Goal: Task Accomplishment & Management: Manage account settings

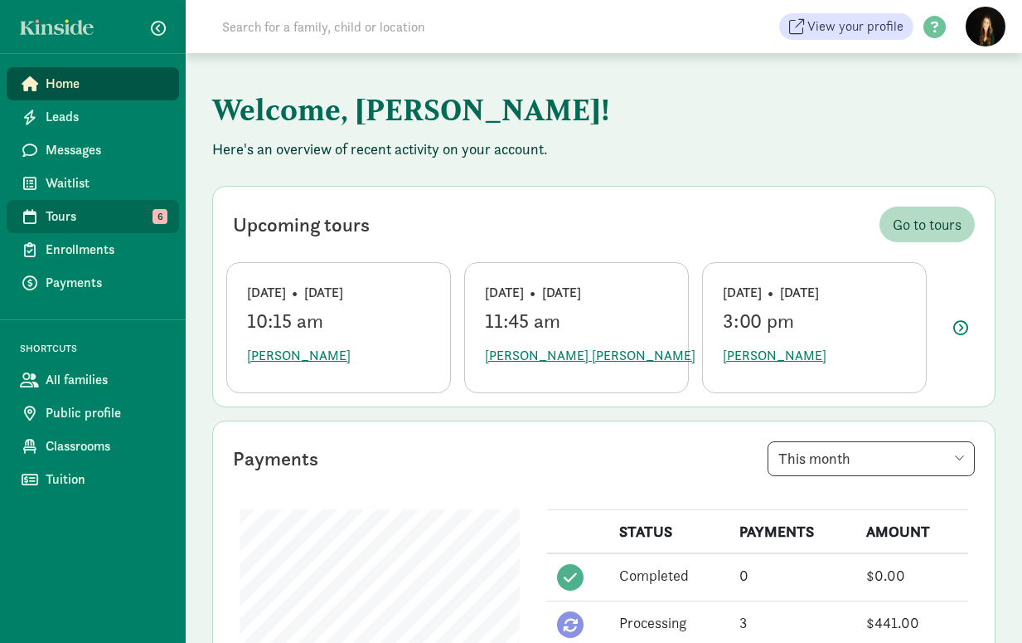
click at [81, 218] on span "Tours" at bounding box center [106, 216] width 120 height 20
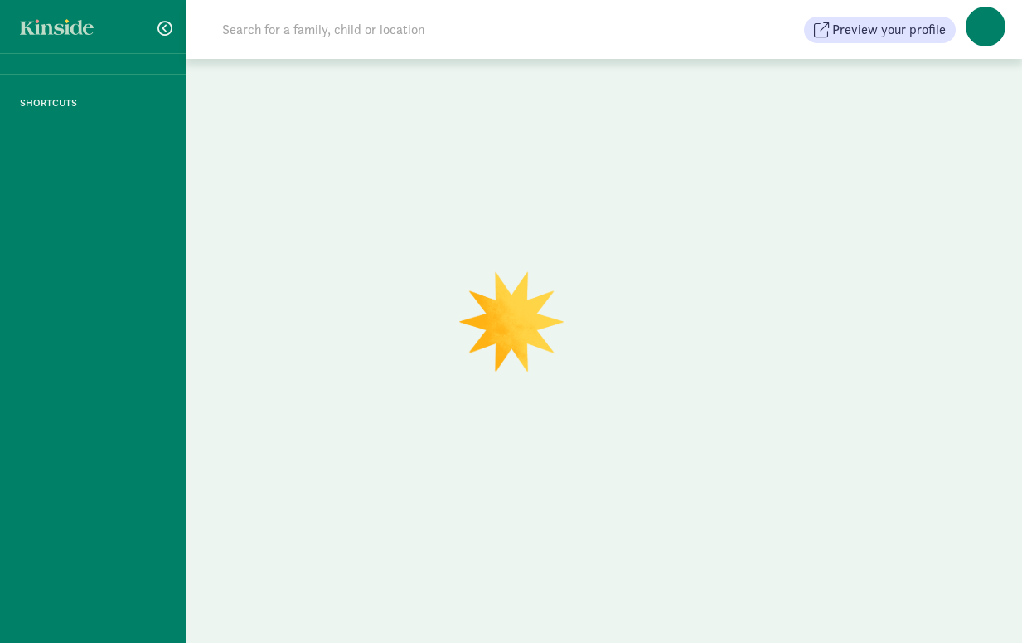
click at [474, 553] on div at bounding box center [604, 354] width 837 height 590
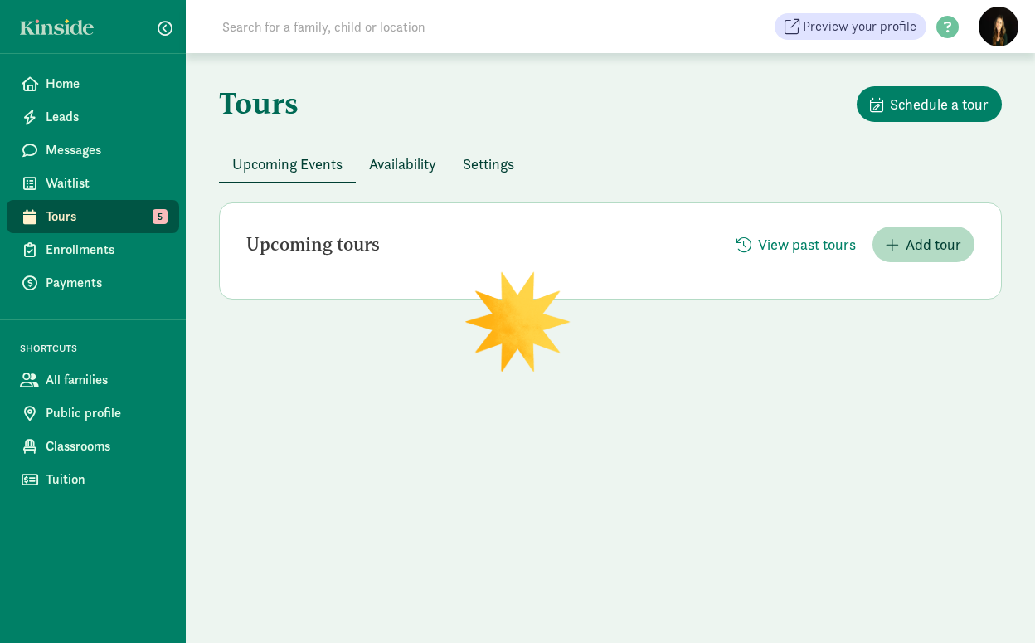
click at [407, 166] on span "Availability" at bounding box center [402, 164] width 67 height 22
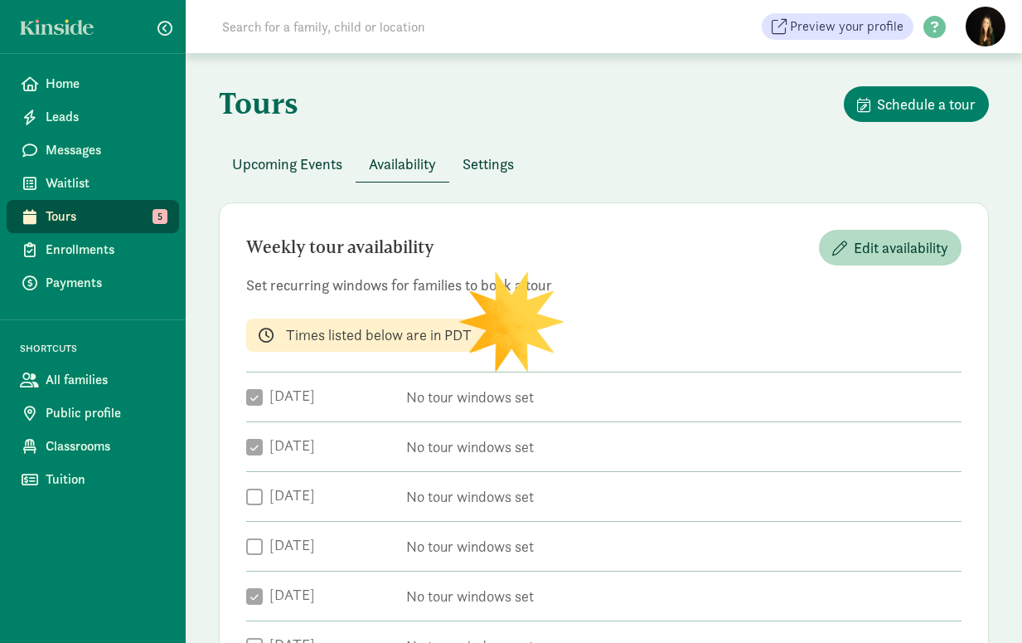
checkbox input "true"
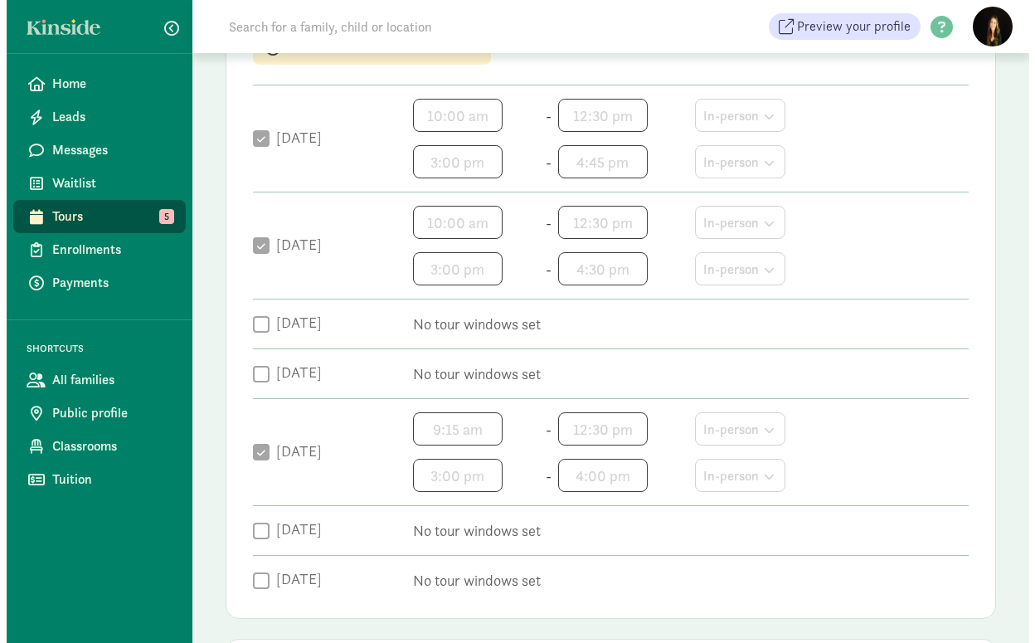
scroll to position [497, 0]
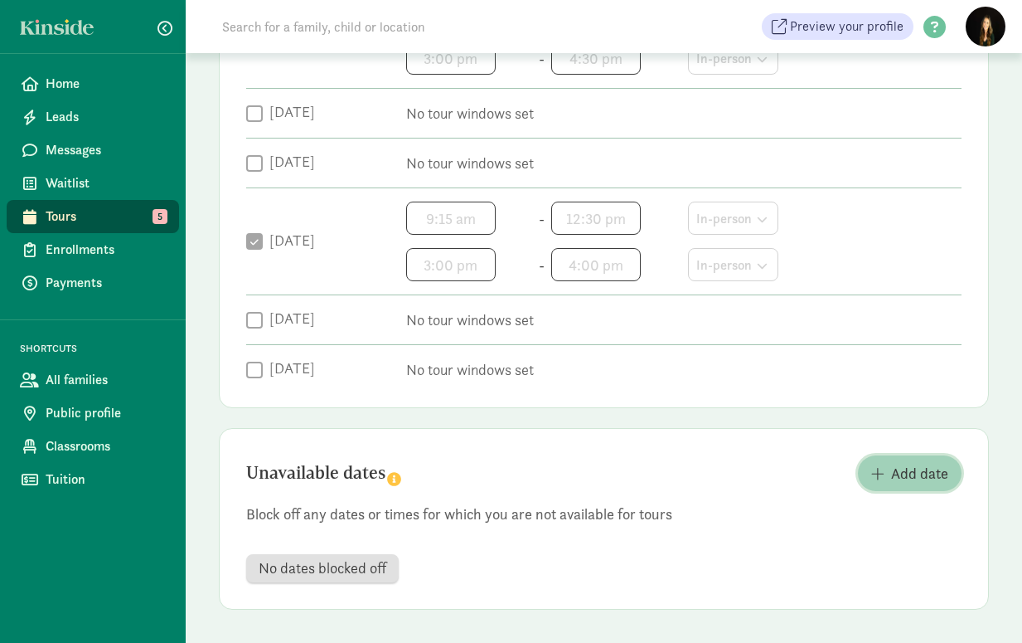
click at [901, 481] on span "Add date" at bounding box center [919, 473] width 57 height 22
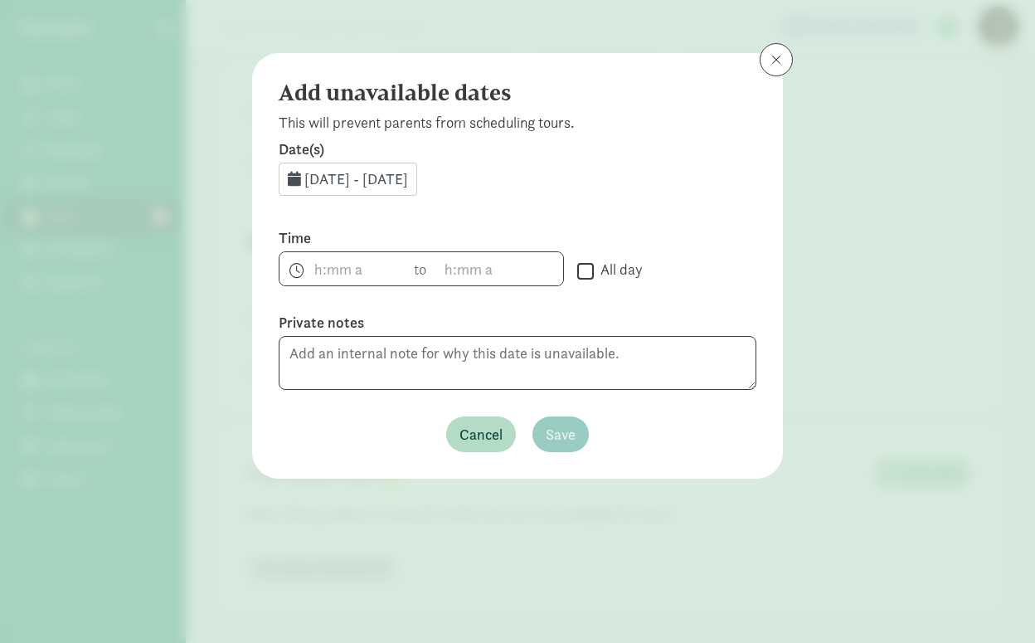
click at [349, 182] on span "Sep 15, 2025 - Sep 30, 2025" at bounding box center [356, 178] width 104 height 19
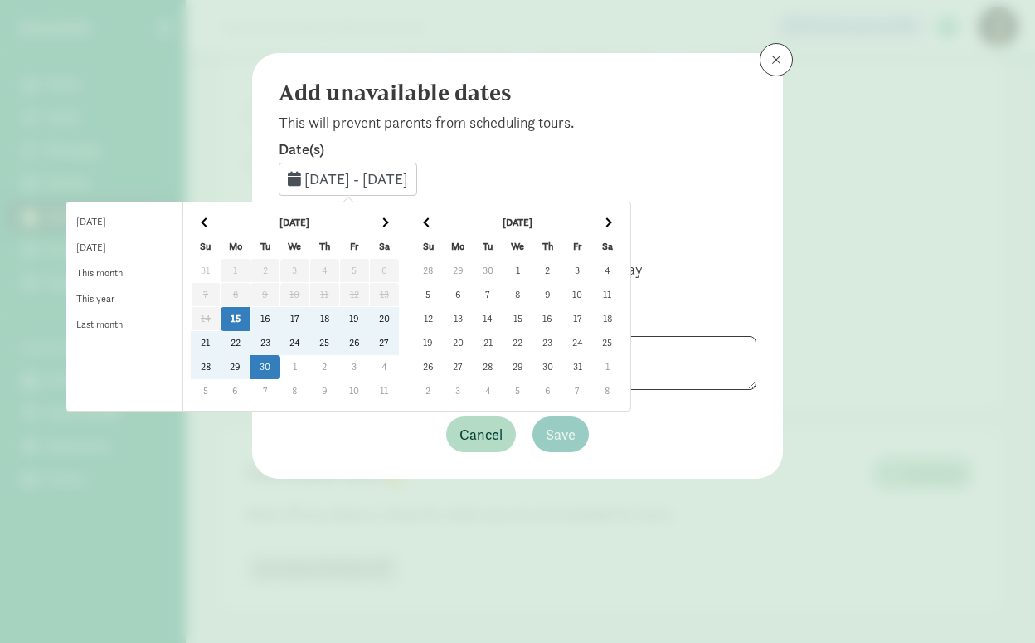
click at [369, 345] on td "26" at bounding box center [354, 343] width 30 height 24
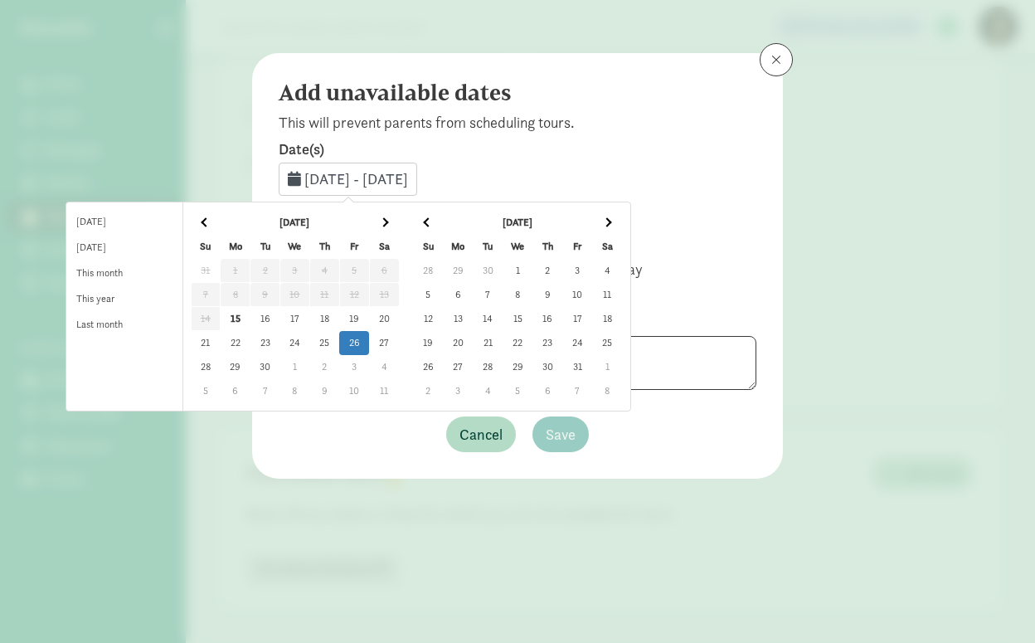
click at [369, 345] on td "26" at bounding box center [354, 343] width 30 height 24
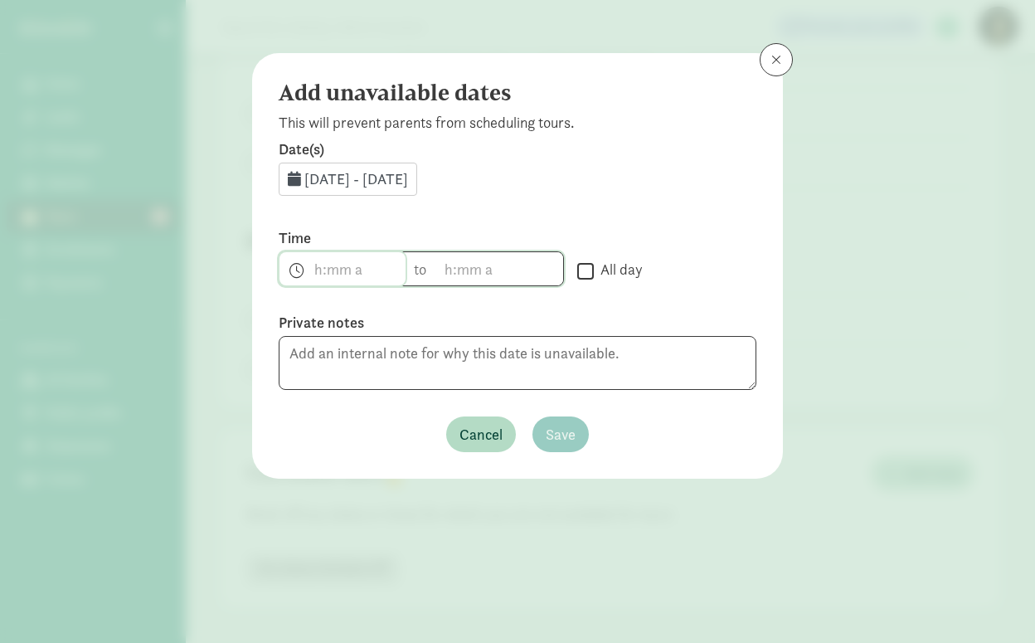
click at [313, 264] on span "h 12 1 2 3 4 5 6 7 8 9 10 11 mm 00 15 30 45 a am pm" at bounding box center [342, 268] width 126 height 33
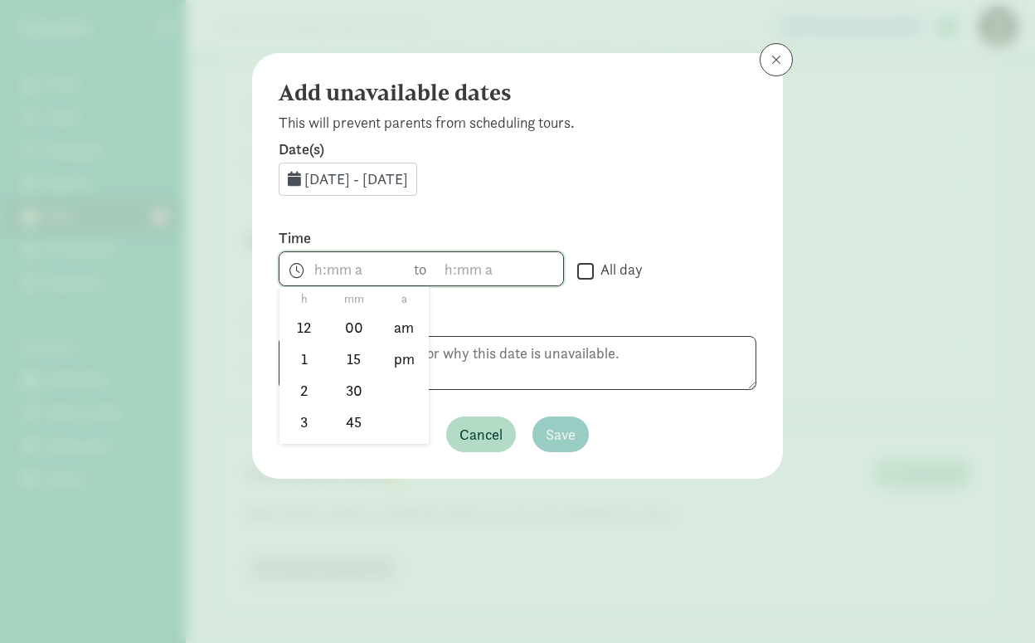
click at [316, 264] on div at bounding box center [517, 321] width 1035 height 643
click at [316, 264] on span "h 12 1 2 3 4 5 6 7 8 9 10 11 mm 00 15 30 45 a am pm" at bounding box center [342, 268] width 126 height 33
click at [303, 391] on li "2" at bounding box center [303, 390] width 49 height 32
click at [357, 323] on li "00" at bounding box center [353, 328] width 49 height 32
click at [405, 349] on li "pm" at bounding box center [404, 359] width 49 height 32
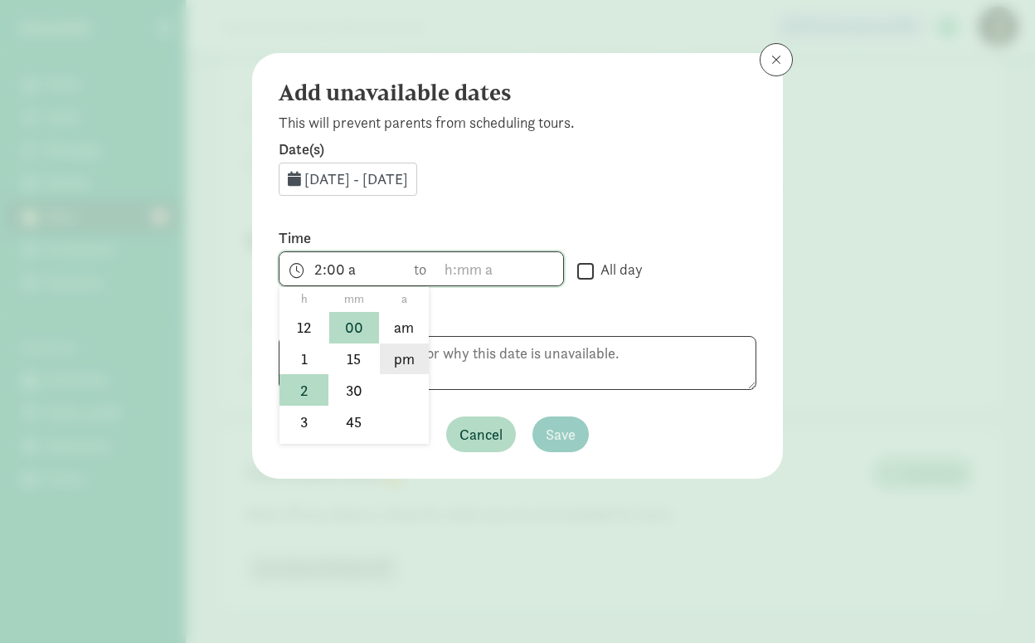
type input "2:00 pm"
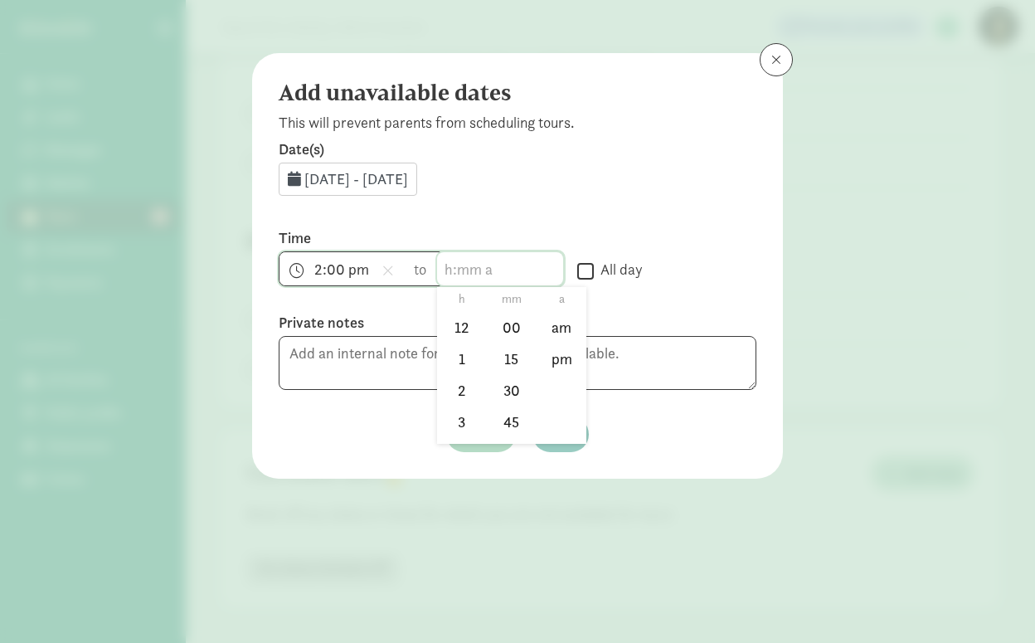
click at [443, 264] on span "h 12 1 2 3 4 5 6 7 8 9 10 11 mm 00 15 30 45 a am pm" at bounding box center [500, 268] width 126 height 33
click at [456, 371] on li "6" at bounding box center [461, 385] width 49 height 32
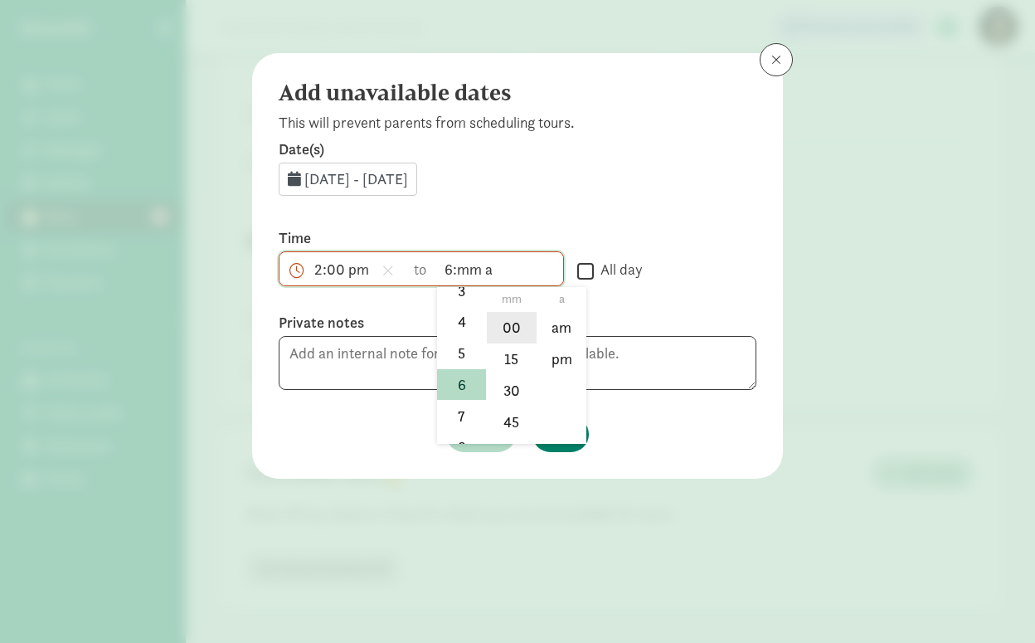
click at [515, 314] on li "00" at bounding box center [511, 328] width 49 height 32
click at [567, 347] on li "pm" at bounding box center [561, 359] width 49 height 32
type input "6:00 pm"
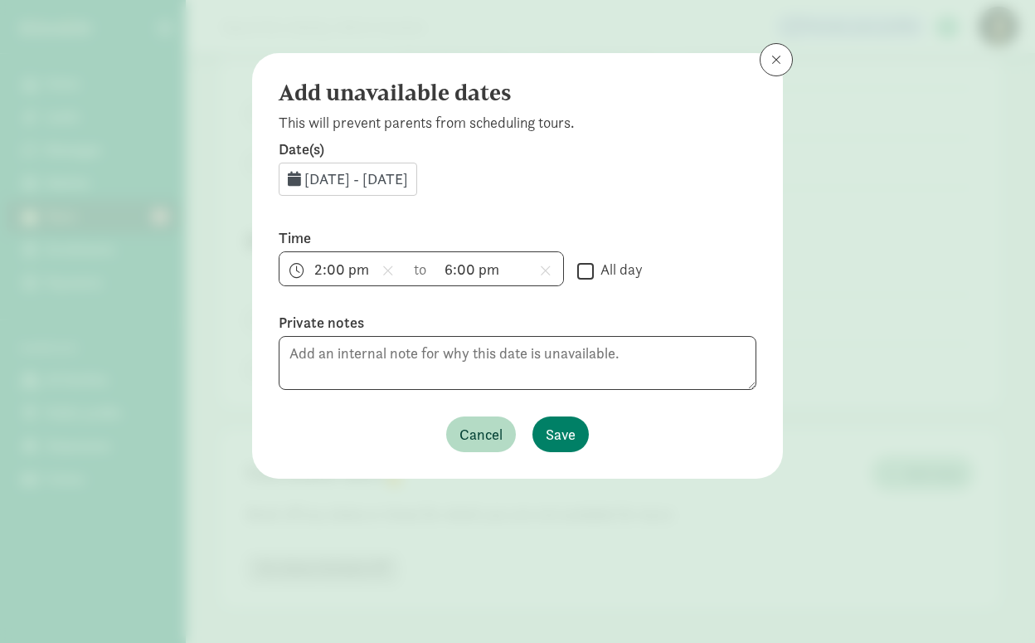
click at [617, 201] on div "Date(s) Sep 26, 2025 - Sep 26, 2025 Time 2:00 pm h 12 1 2 3 4 5 6 7 8 9 10 11 m…" at bounding box center [518, 295] width 478 height 313
click at [569, 427] on span "Save" at bounding box center [561, 434] width 30 height 22
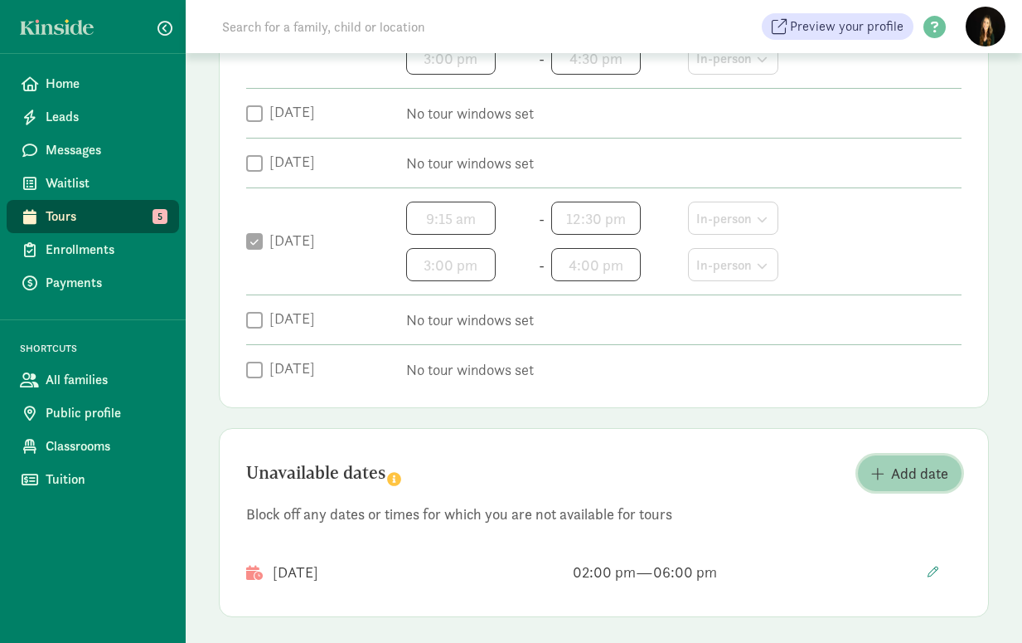
click at [891, 468] on span "Add date" at bounding box center [909, 473] width 77 height 22
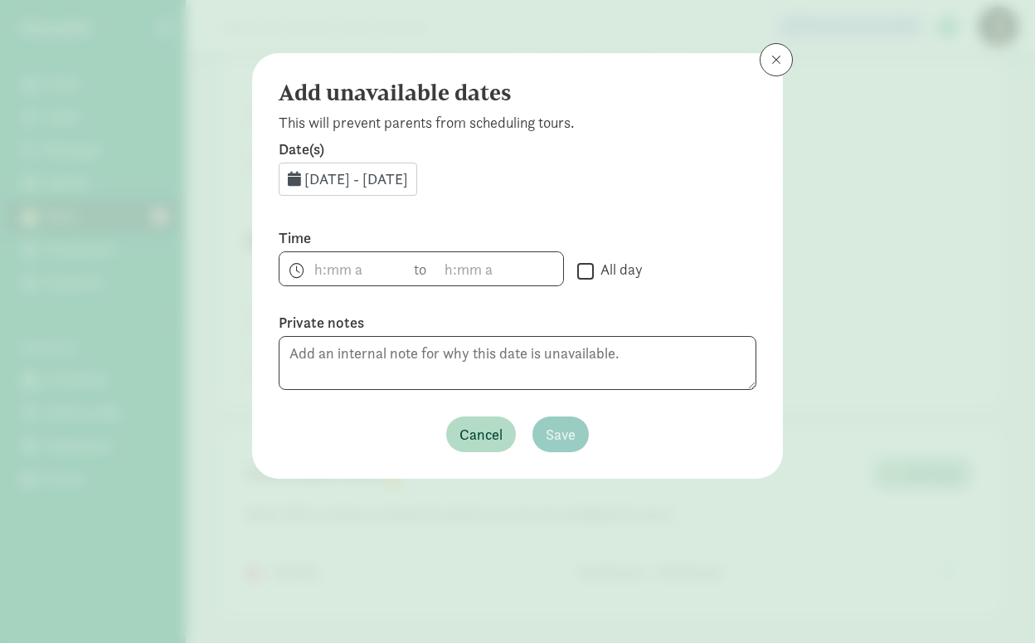
click at [408, 177] on span "Sep 15, 2025 - Sep 30, 2025" at bounding box center [356, 178] width 104 height 19
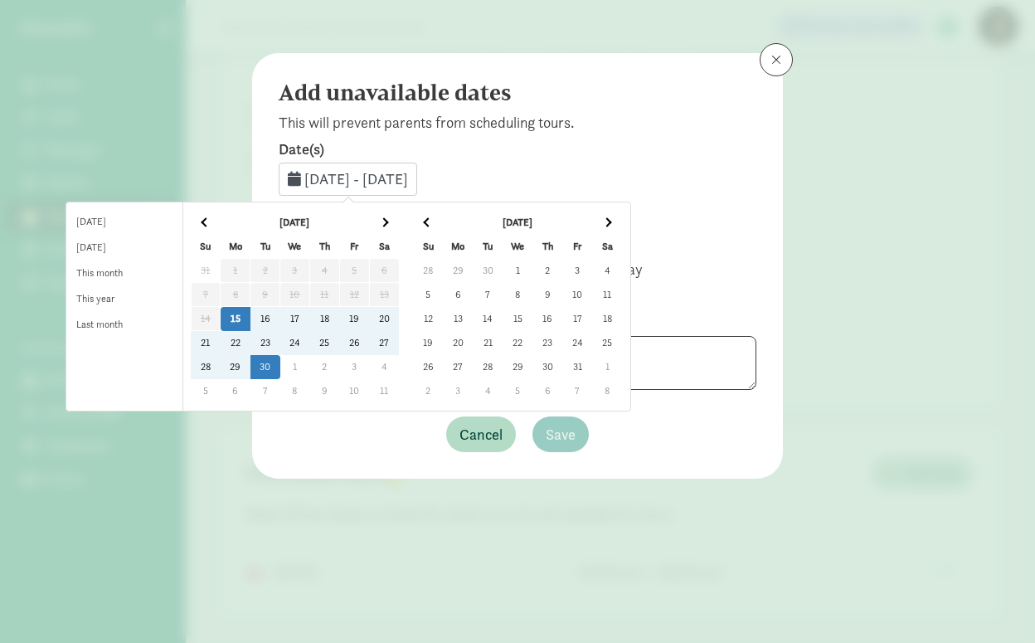
click at [369, 390] on td "10" at bounding box center [354, 391] width 30 height 24
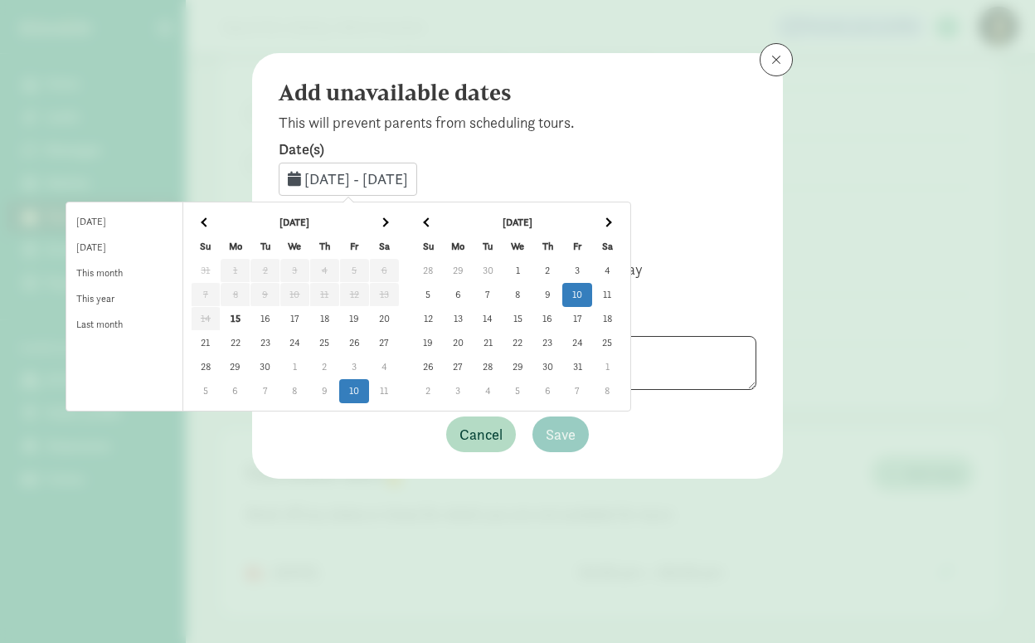
click at [369, 390] on td "10" at bounding box center [354, 391] width 30 height 24
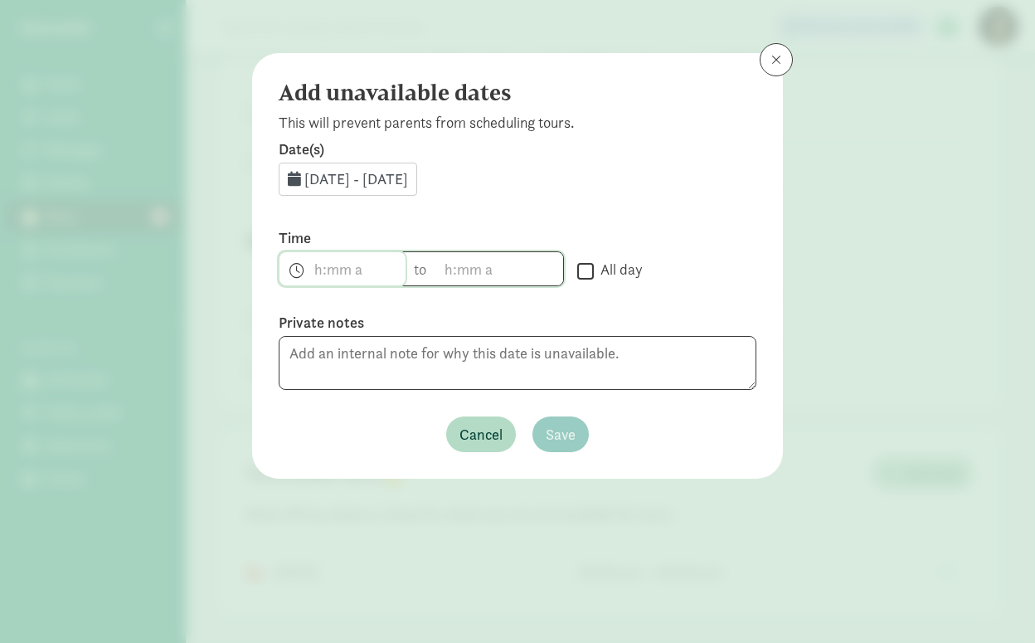
click at [313, 263] on span "h 12 1 2 3 4 5 6 7 8 9 10 11 mm 00 15 30 45 a am pm" at bounding box center [342, 268] width 126 height 33
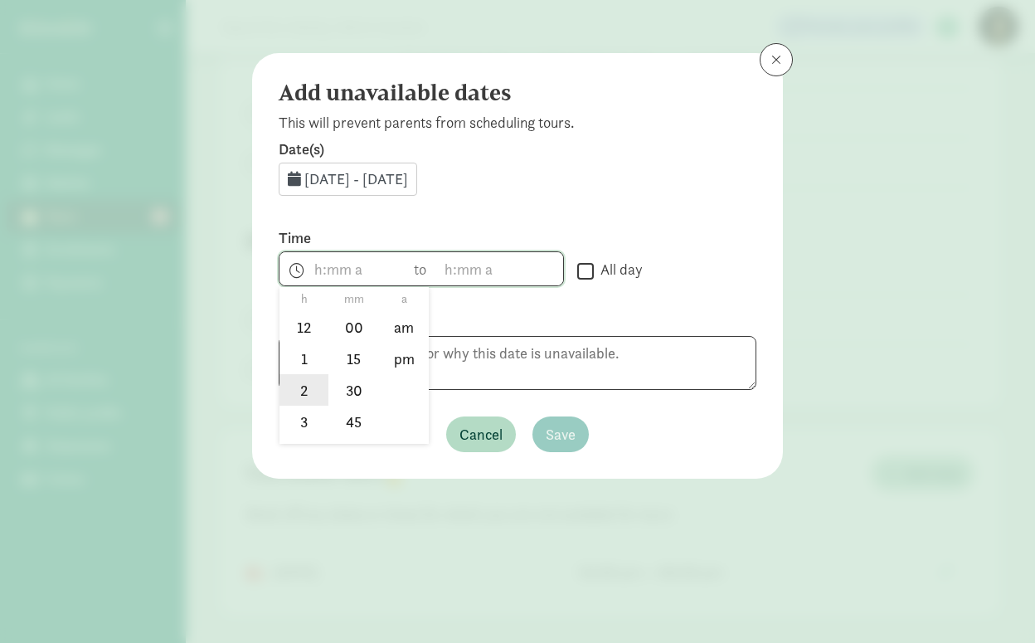
click at [303, 378] on li "2" at bounding box center [303, 390] width 49 height 32
click at [352, 323] on li "00" at bounding box center [353, 328] width 49 height 32
click at [402, 350] on li "pm" at bounding box center [404, 359] width 49 height 32
type input "2:00 pm"
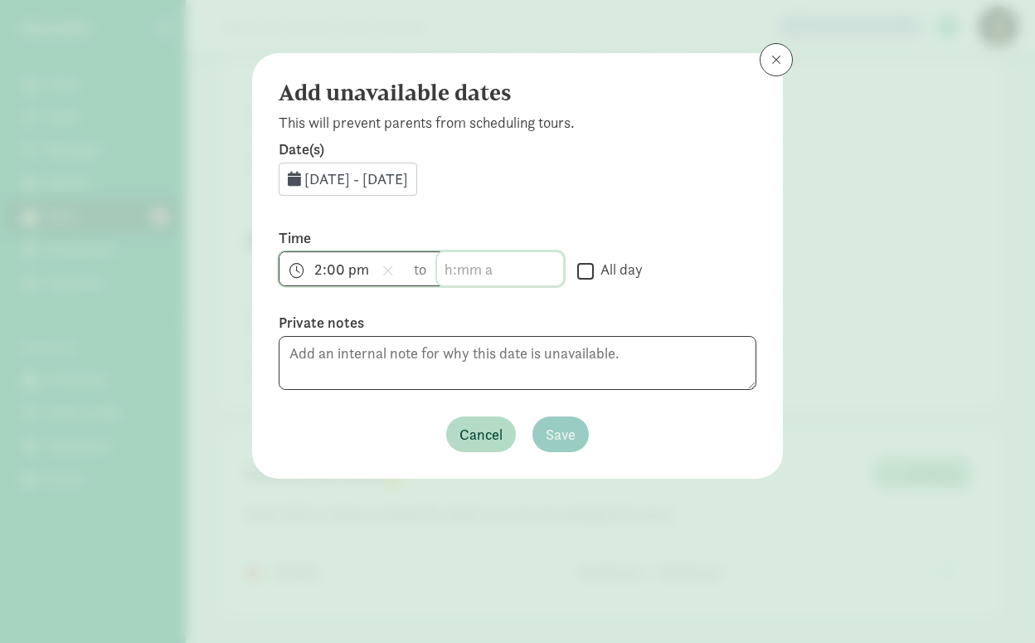
click at [451, 262] on span "h 12 1 2 3 4 5 6 7 8 9 10 11 mm 00 15 30 45 a am pm" at bounding box center [500, 268] width 126 height 33
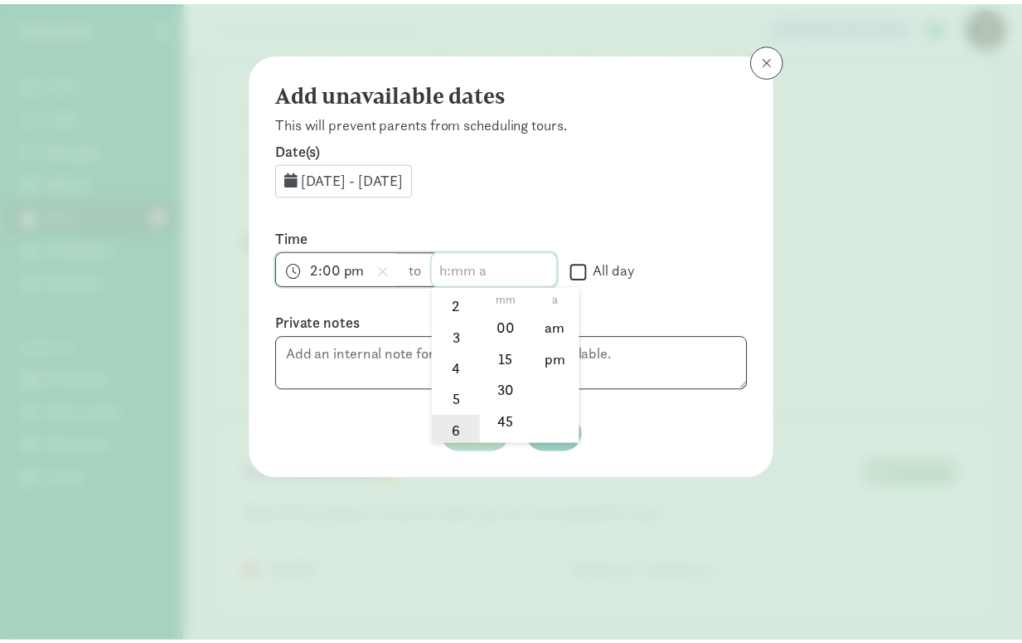
scroll to position [88, 0]
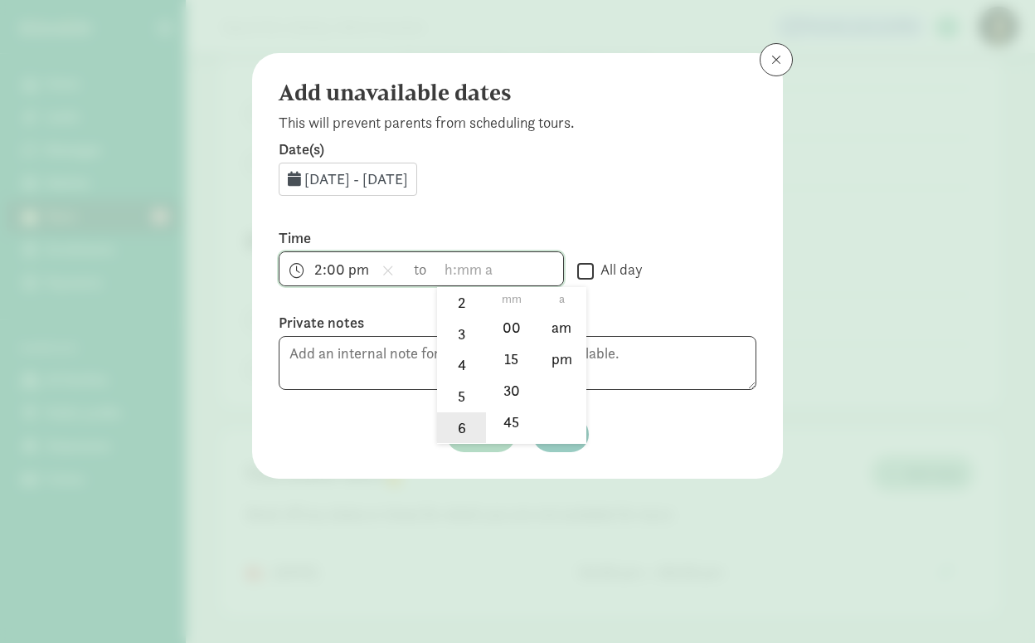
click at [460, 416] on li "6" at bounding box center [461, 428] width 49 height 32
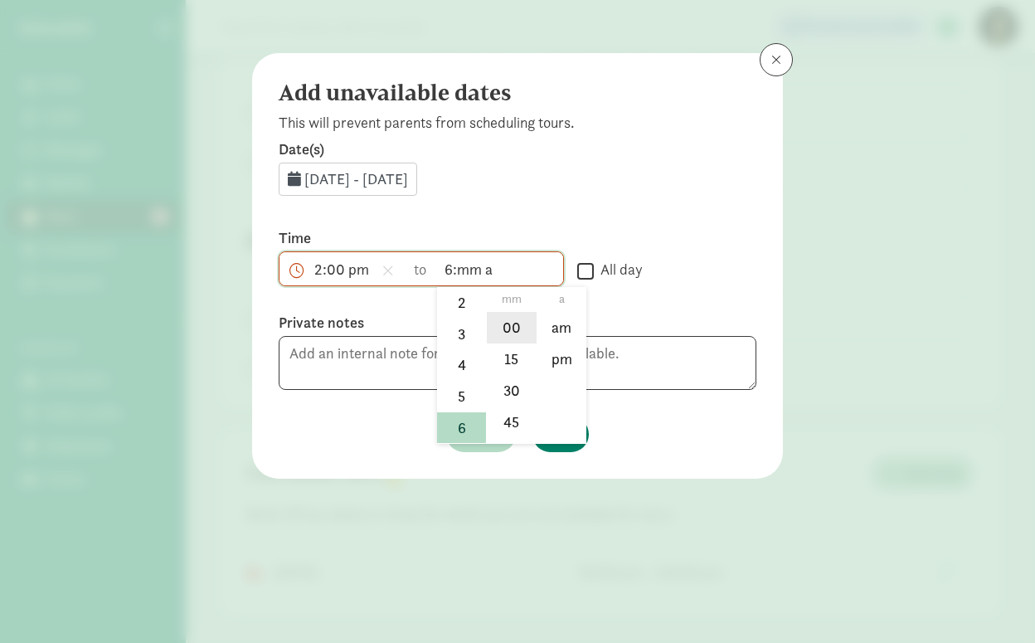
click at [501, 322] on li "00" at bounding box center [511, 328] width 49 height 32
click at [561, 351] on li "pm" at bounding box center [561, 359] width 49 height 32
type input "6:00 pm"
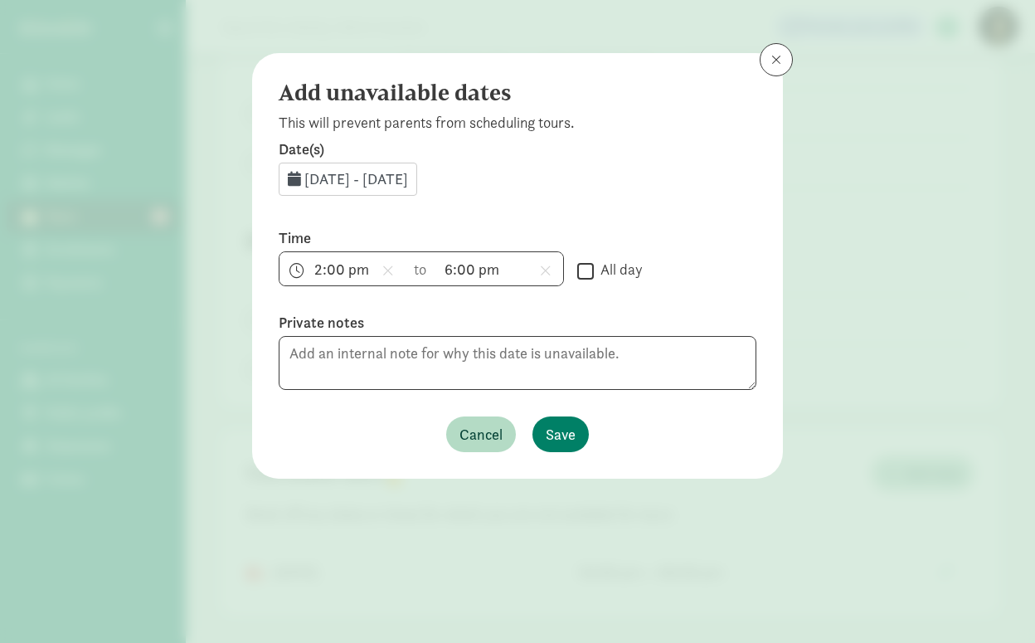
click at [663, 209] on div "Date(s) Oct 10, 2025 - Oct 10, 2025 Time 2:00 pm h 12 1 2 3 4 5 6 7 8 9 10 11 m…" at bounding box center [518, 295] width 478 height 313
click at [575, 426] on span "Save" at bounding box center [561, 434] width 30 height 22
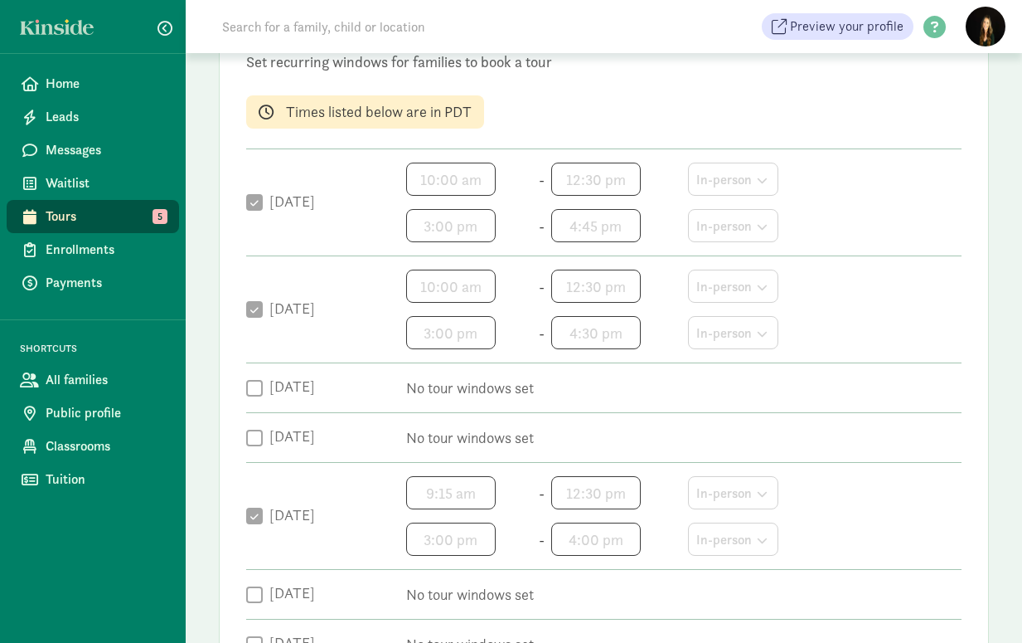
scroll to position [210, 0]
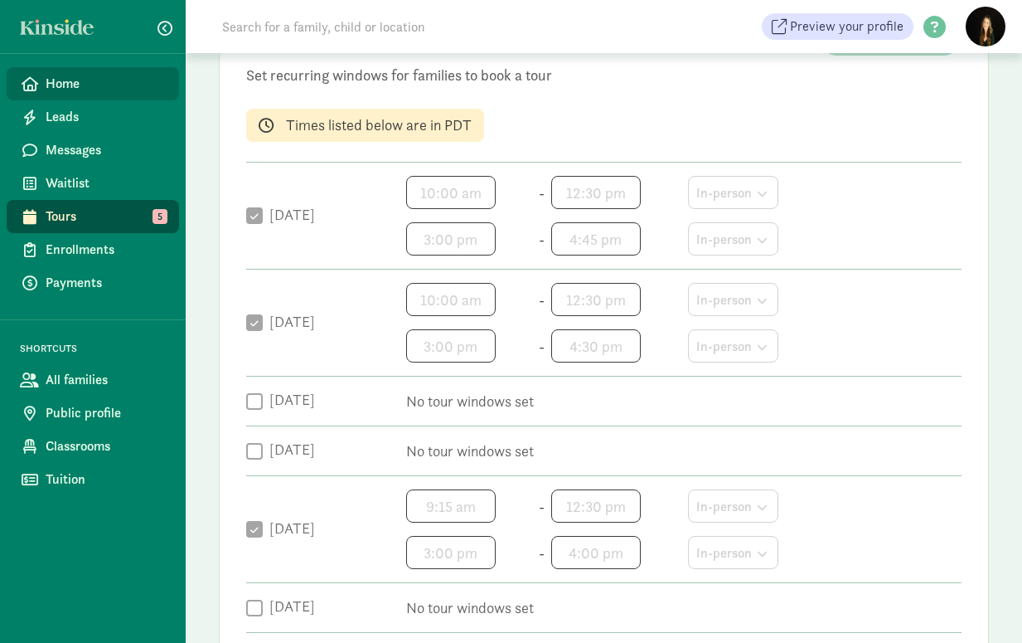
click at [65, 74] on link "Home" at bounding box center [93, 83] width 172 height 33
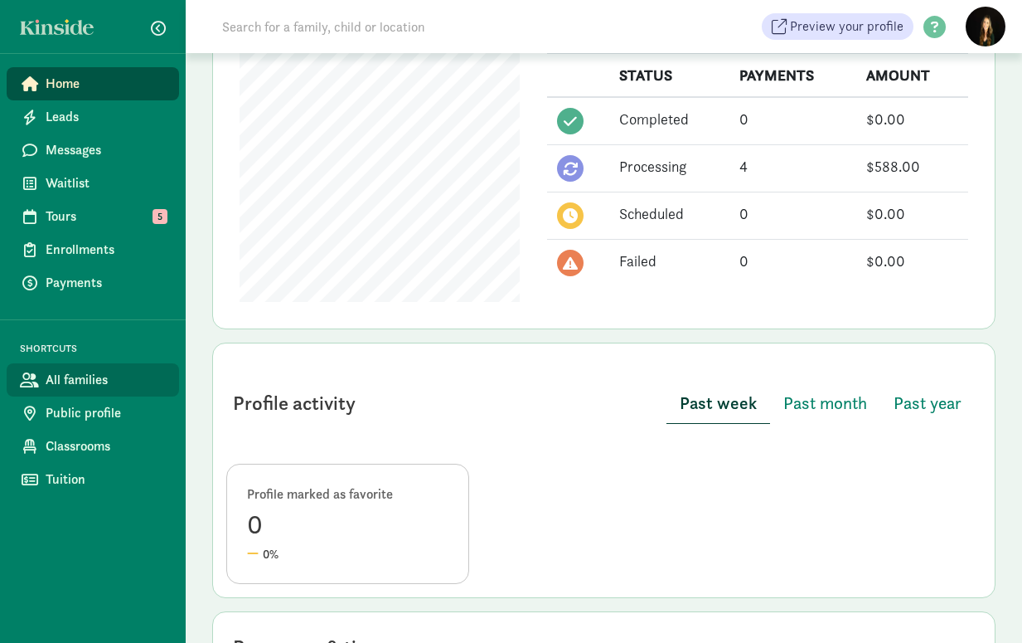
scroll to position [803, 0]
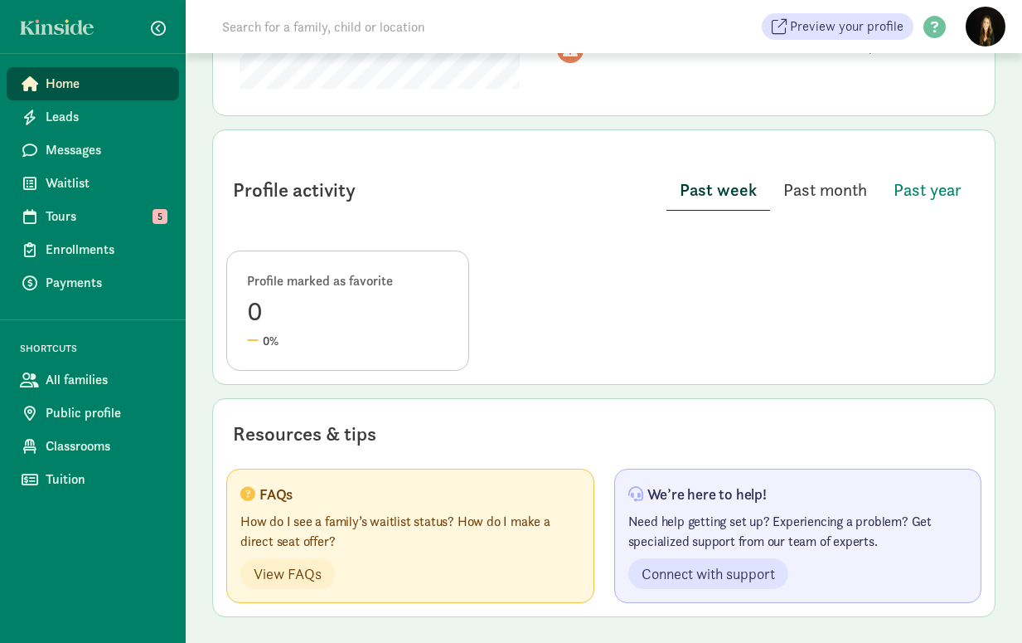
click at [829, 189] on span "Past month" at bounding box center [826, 190] width 84 height 27
click at [902, 192] on span "Past year" at bounding box center [928, 190] width 68 height 27
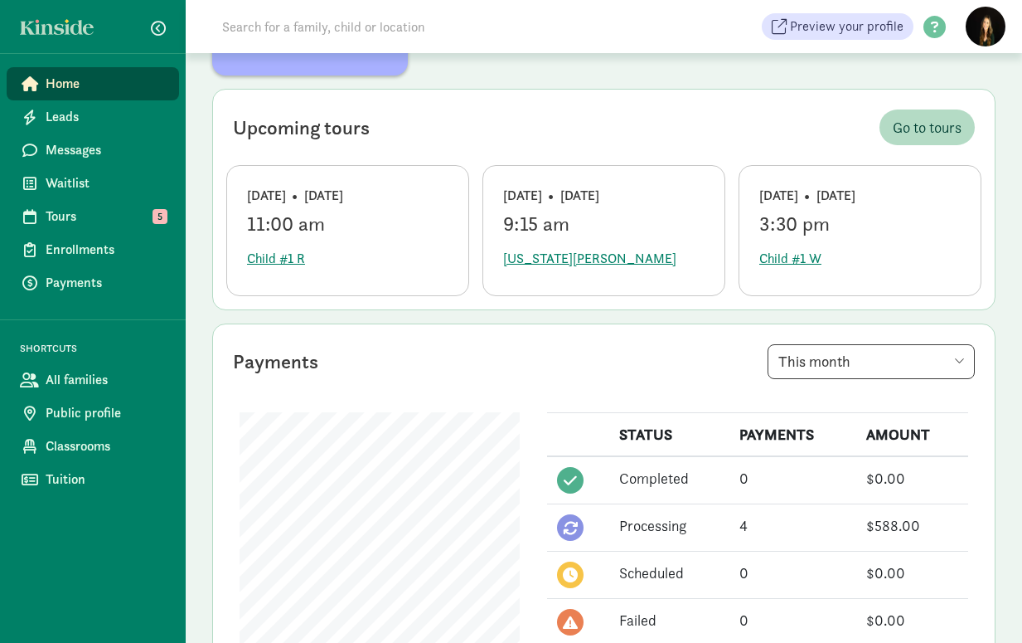
scroll to position [0, 0]
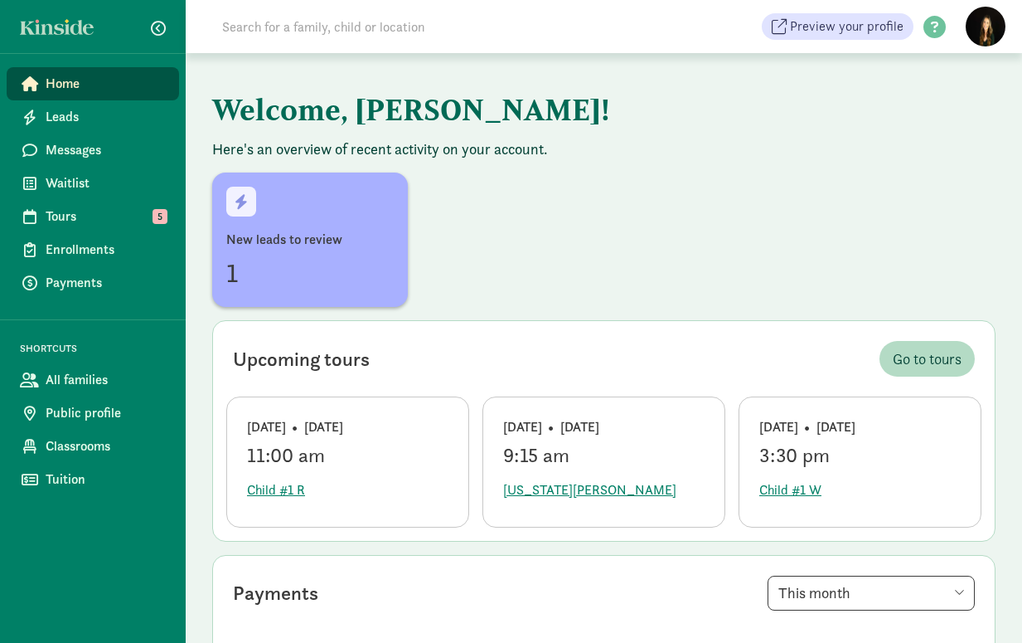
click at [723, 261] on div "New leads to review 1" at bounding box center [604, 239] width 784 height 134
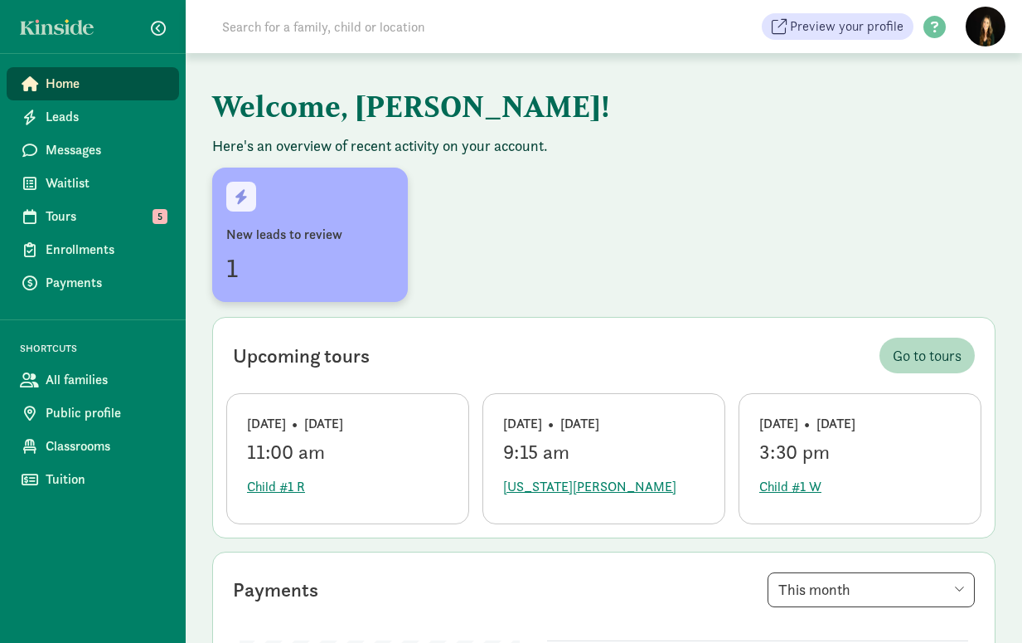
click at [365, 246] on div "New leads to review 1" at bounding box center [309, 256] width 167 height 63
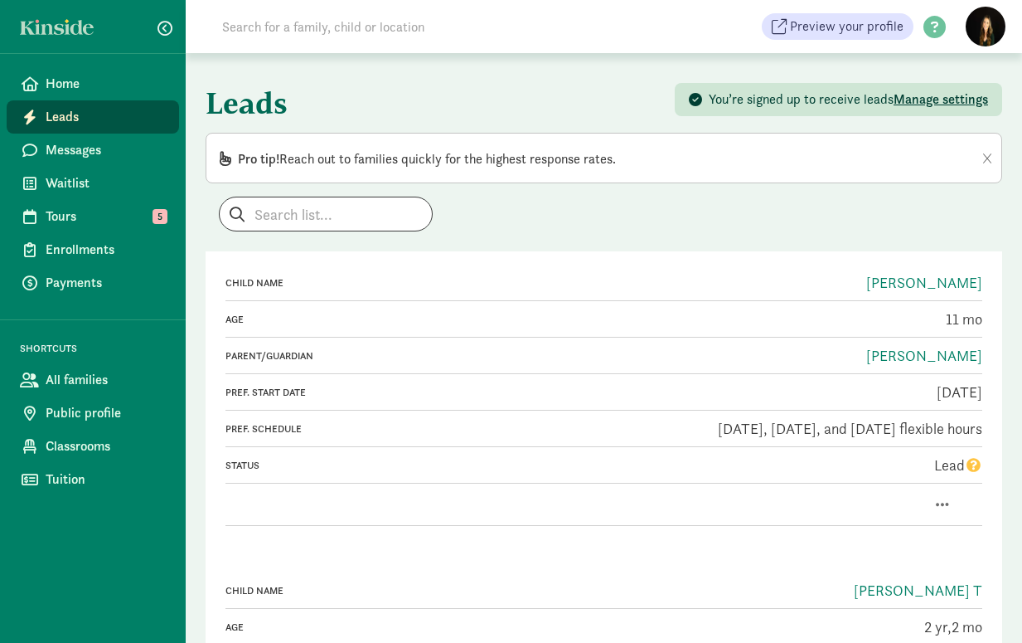
click at [604, 203] on div at bounding box center [604, 214] width 797 height 35
